Goal: Find specific page/section: Find specific page/section

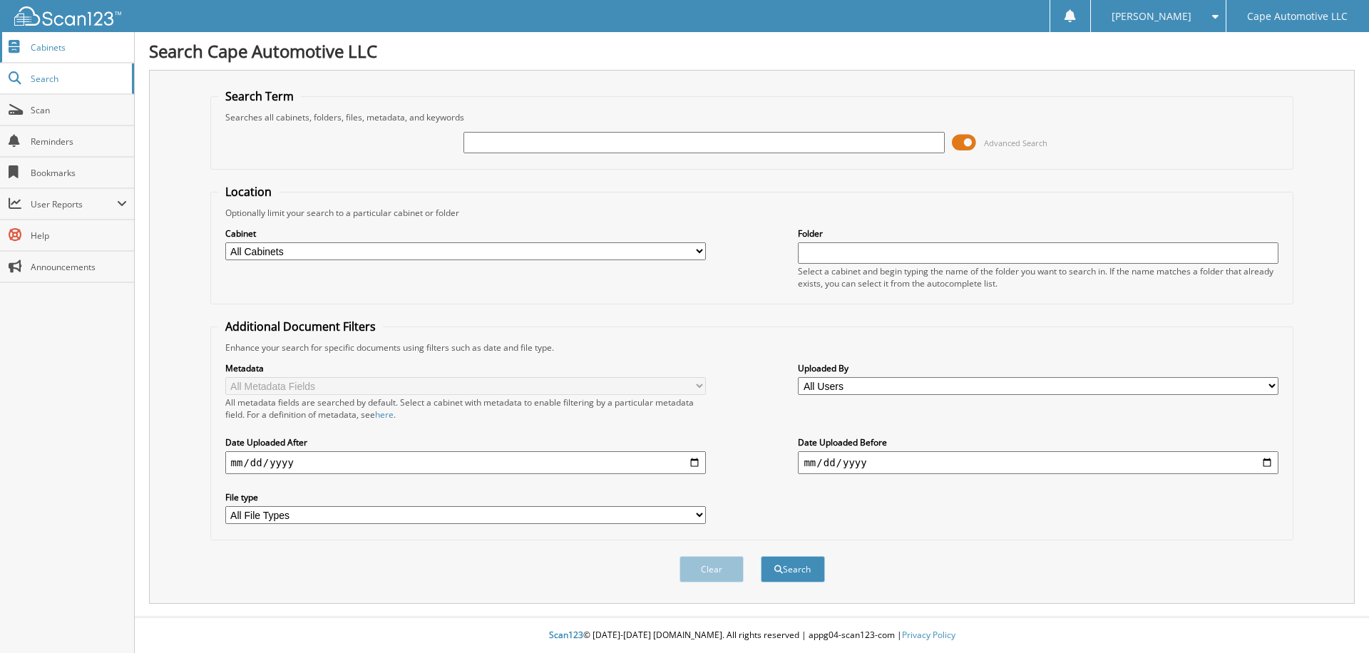
click at [67, 58] on link "Cabinets" at bounding box center [67, 47] width 134 height 31
type input "6567"
click at [794, 574] on button "Search" at bounding box center [793, 569] width 64 height 26
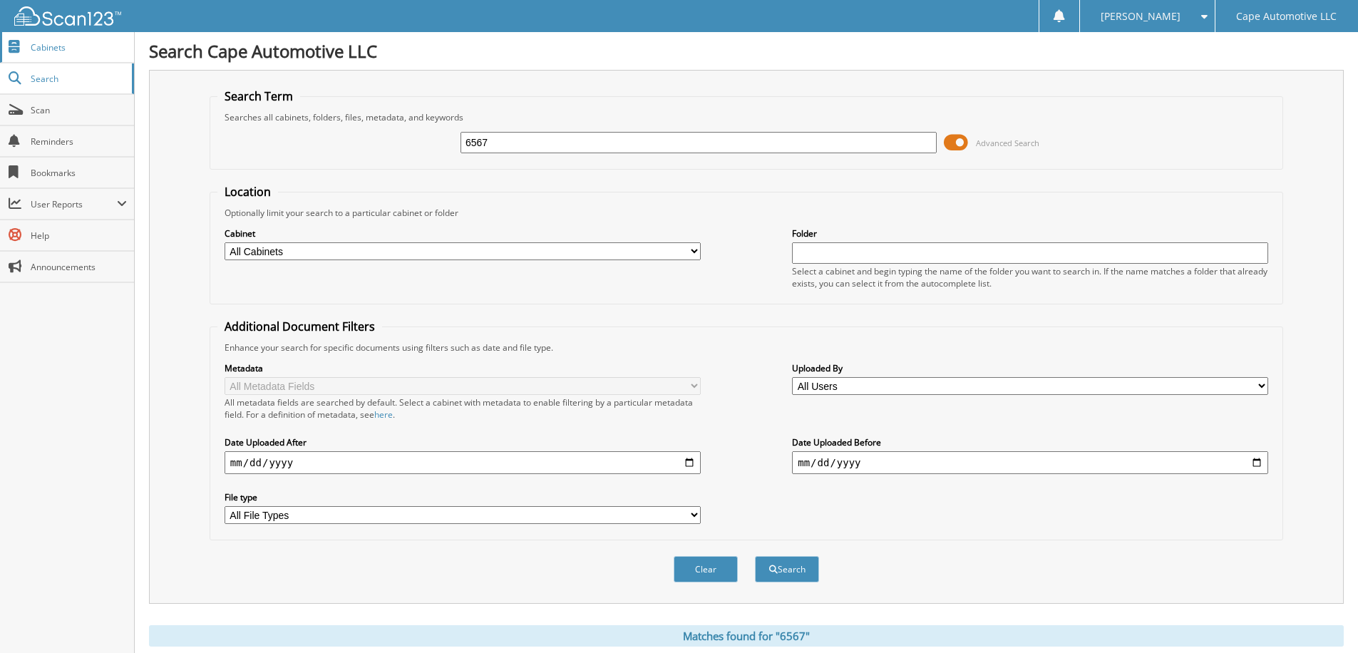
click at [65, 49] on span "Cabinets" at bounding box center [79, 47] width 96 height 12
